Goal: Find specific fact: Find specific fact

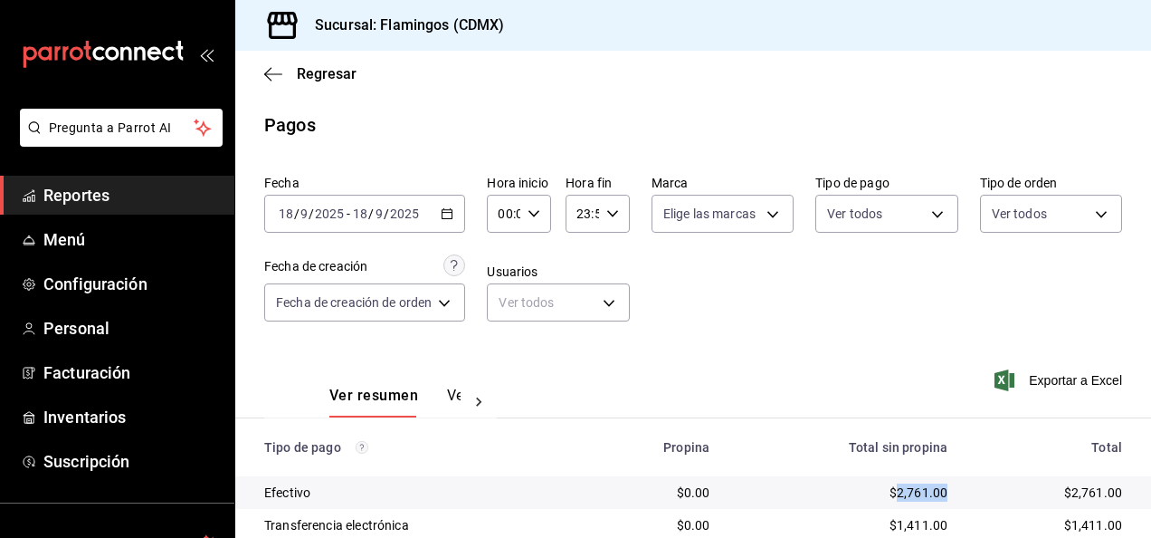
scroll to position [163, 0]
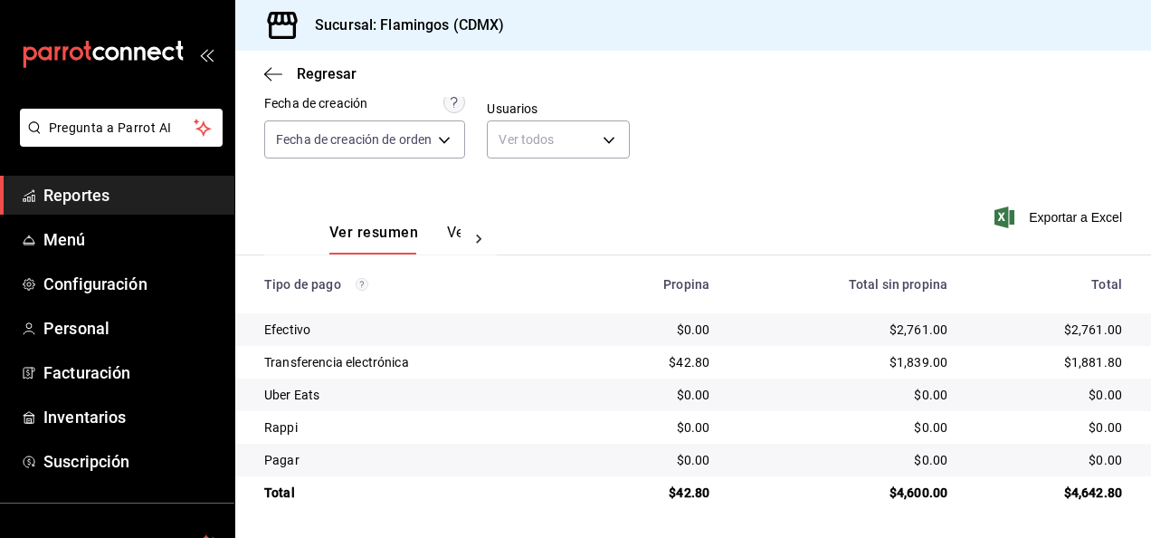
click at [690, 358] on div "$42.80" at bounding box center [654, 362] width 110 height 18
copy div "42.80"
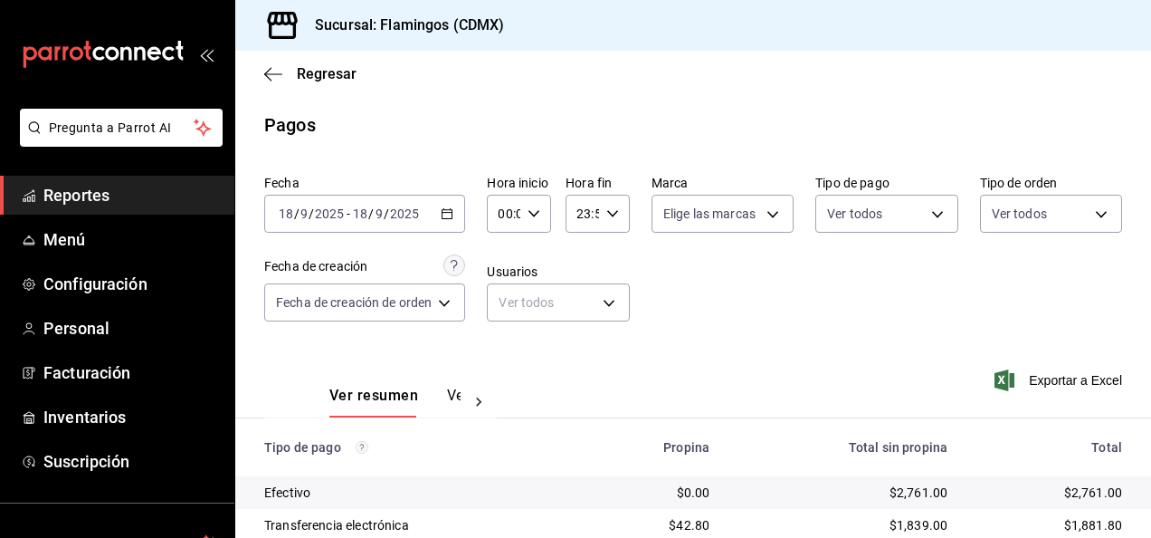
scroll to position [163, 0]
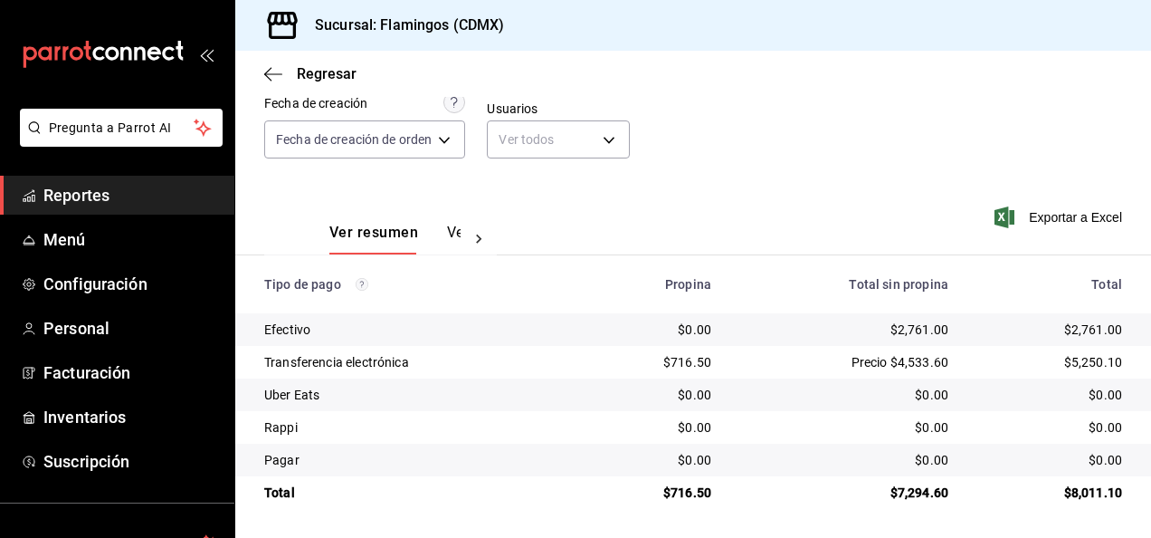
click at [699, 365] on div "$716.50" at bounding box center [654, 362] width 113 height 18
copy div "716.50"
